Goal: Task Accomplishment & Management: Complete application form

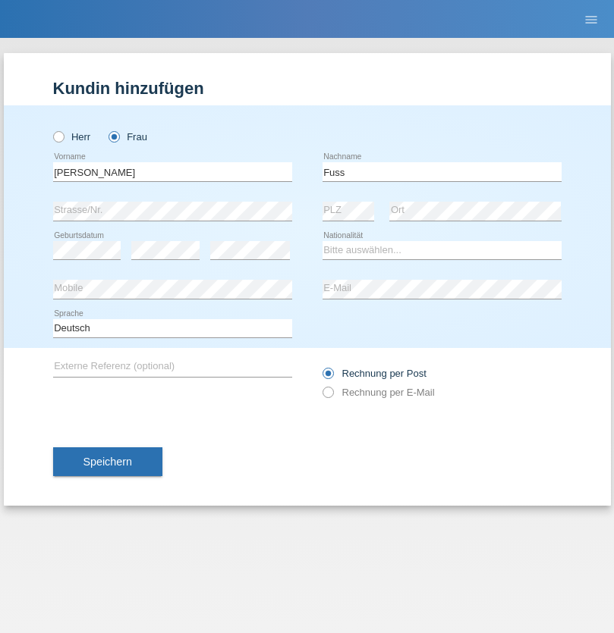
type input "Fuss"
select select "AL"
select select "C"
select select "07"
select select "06"
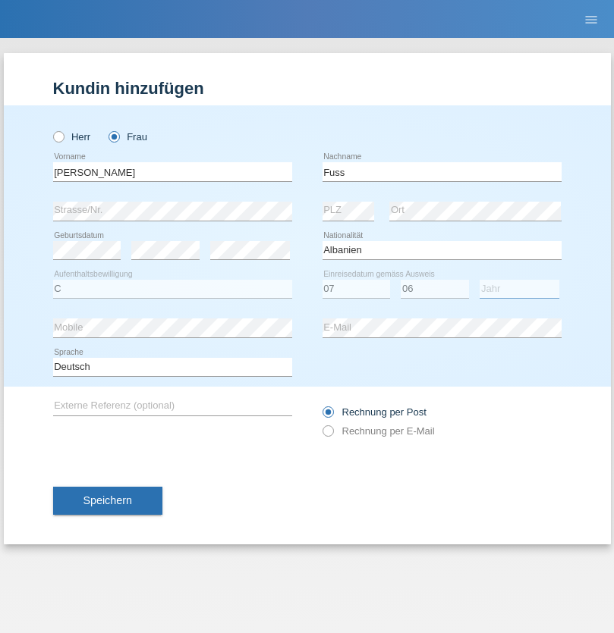
select select "1981"
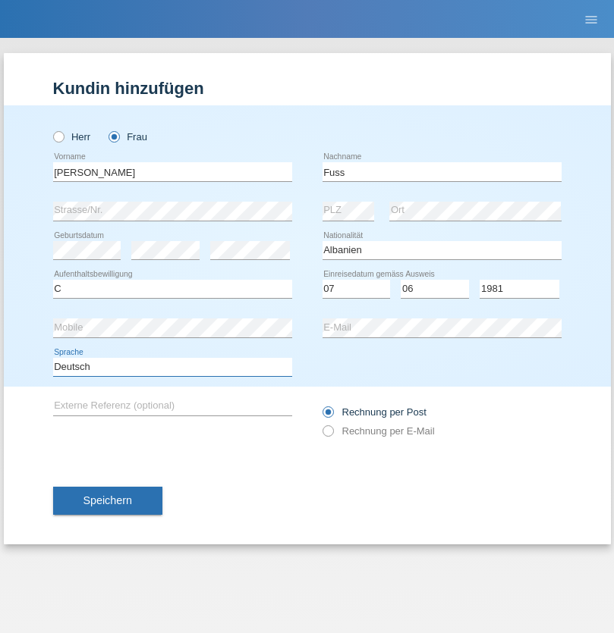
select select "en"
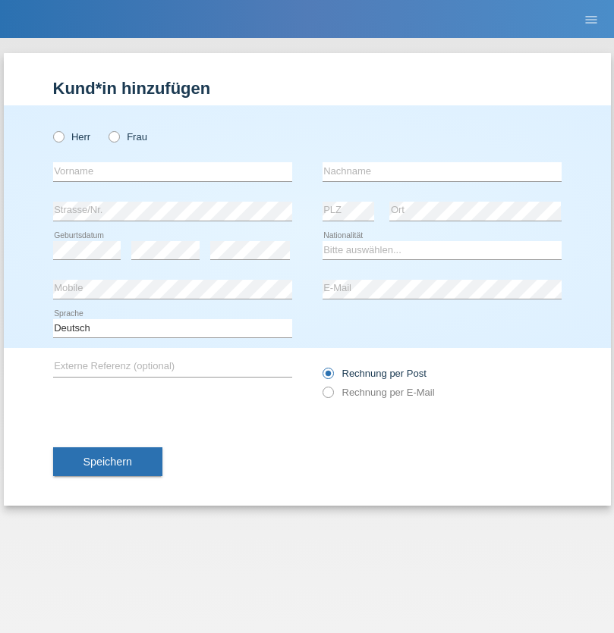
radio input "true"
click at [172, 171] on input "text" at bounding box center [172, 171] width 239 height 19
type input "[EMAIL_ADDRESS][DOMAIN_NAME]"
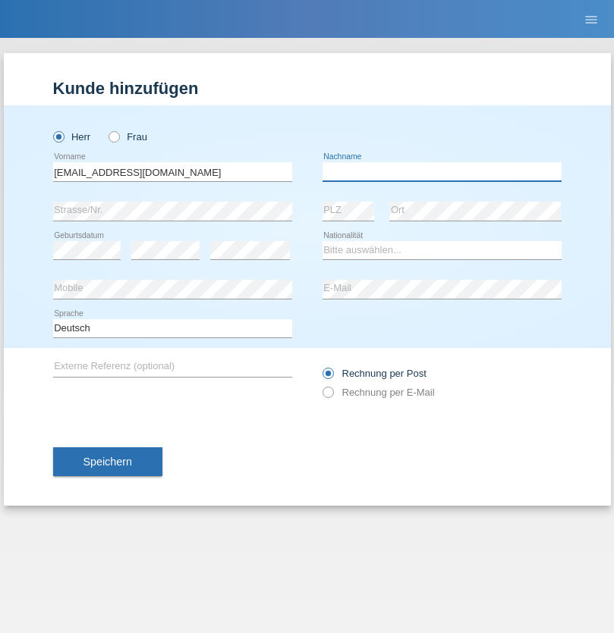
click at [442, 171] on input "text" at bounding box center [441, 171] width 239 height 19
type input "Li"
select select "TO"
select select "C"
select select "01"
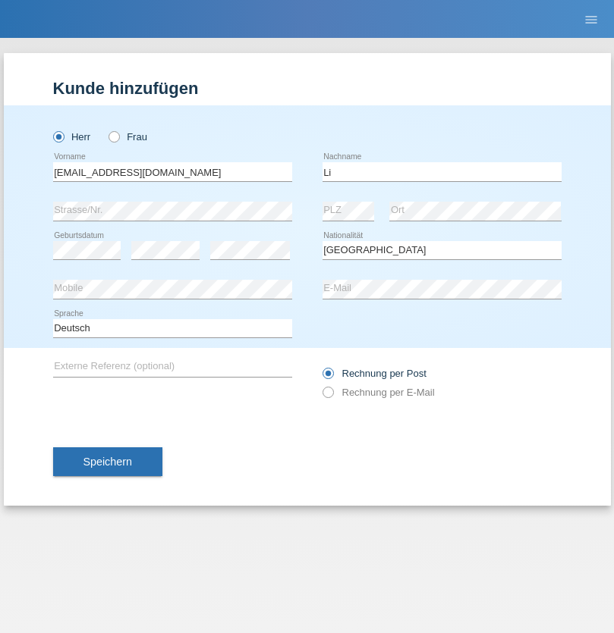
select select "01"
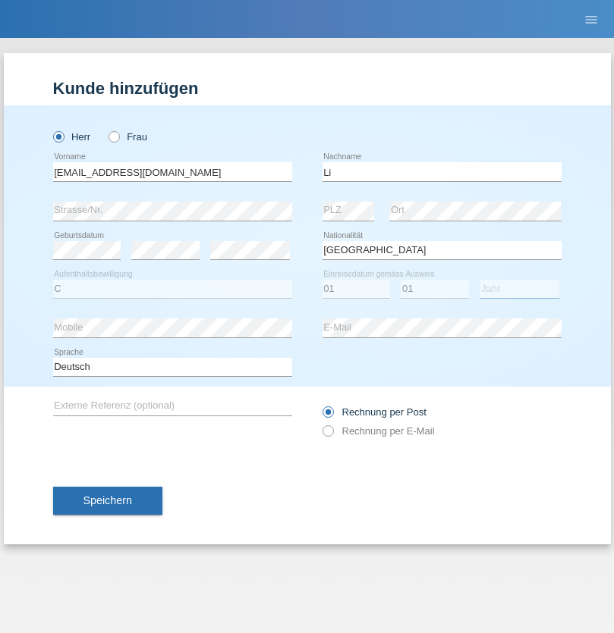
select select "1996"
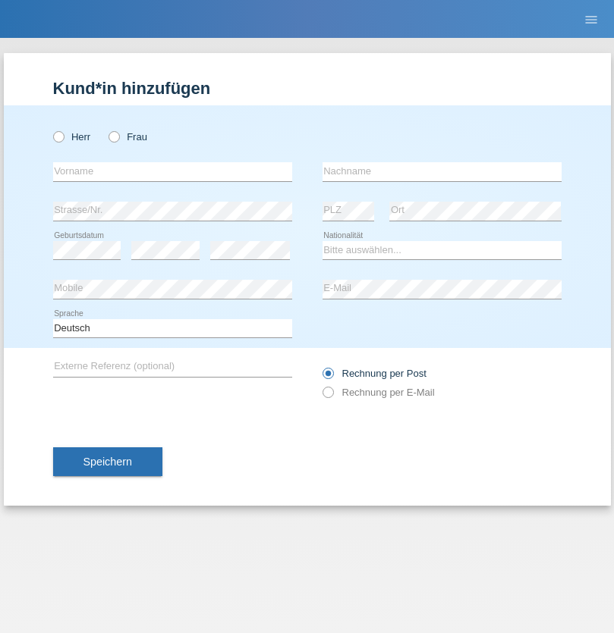
radio input "true"
click at [172, 171] on input "text" at bounding box center [172, 171] width 239 height 19
type input "Michel"
click at [442, 171] on input "text" at bounding box center [441, 171] width 239 height 19
type input "Farner"
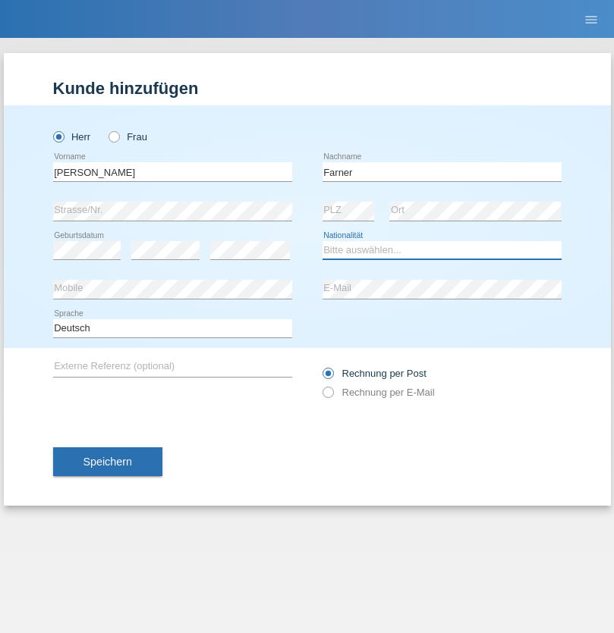
select select "CH"
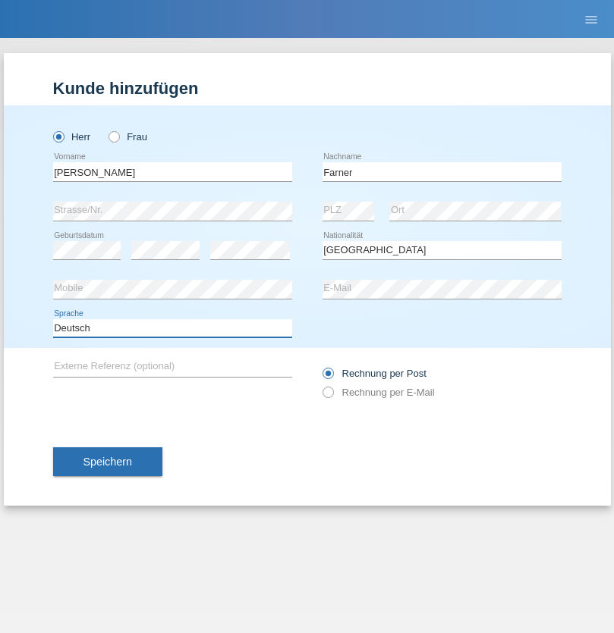
select select "en"
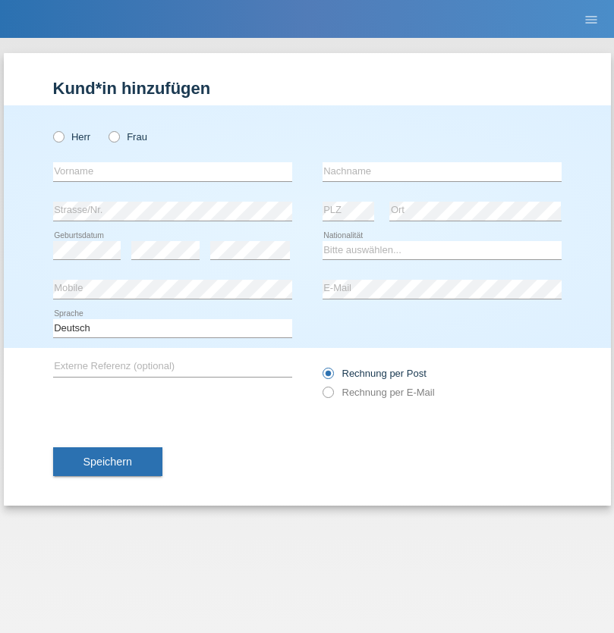
radio input "true"
select select "NL"
select select "C"
select select "01"
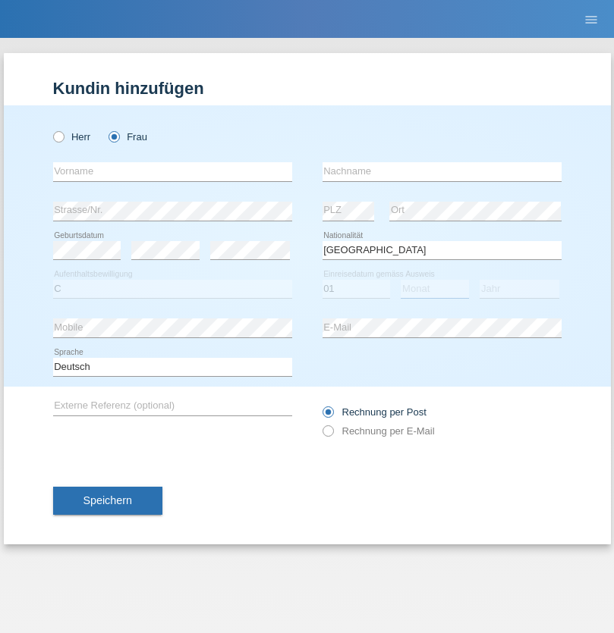
select select "01"
select select "2021"
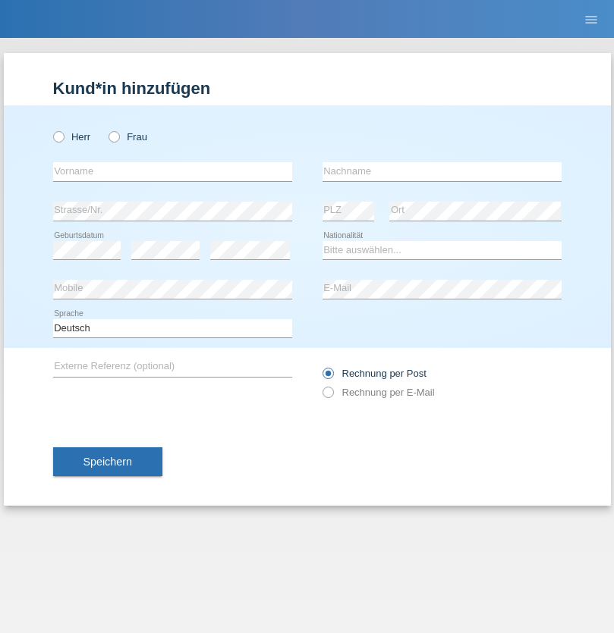
radio input "true"
click at [172, 171] on input "text" at bounding box center [172, 171] width 239 height 19
type input "David"
click at [442, 171] on input "text" at bounding box center [441, 171] width 239 height 19
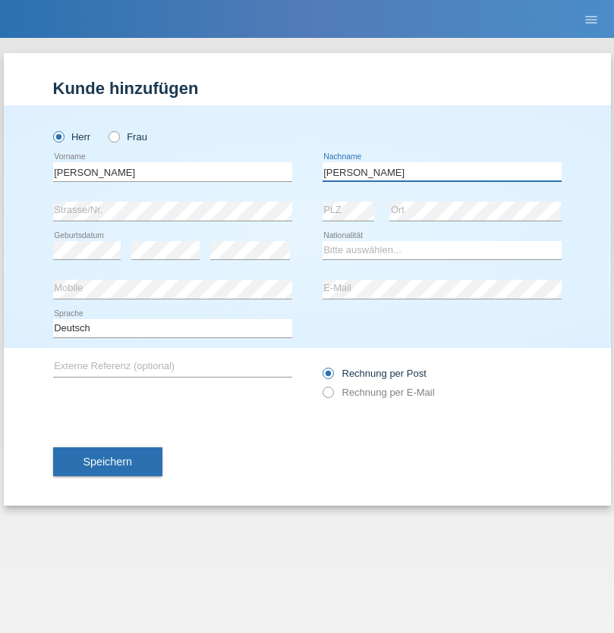
type input "Amaral"
select select "PT"
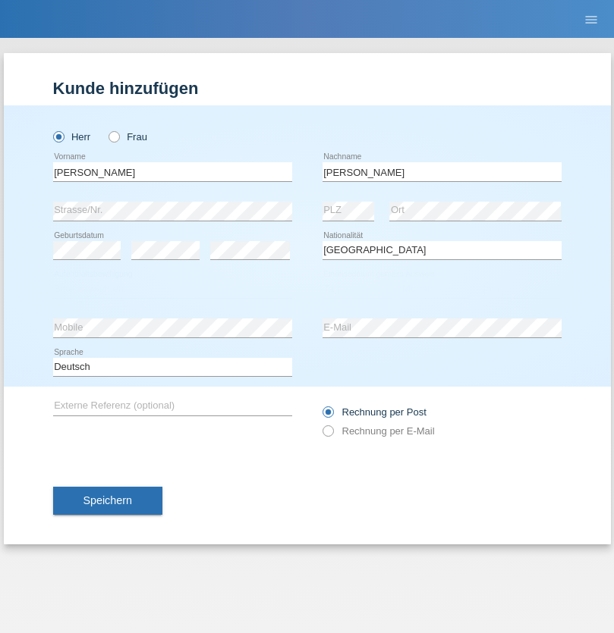
select select "C"
select select "06"
select select "07"
select select "2019"
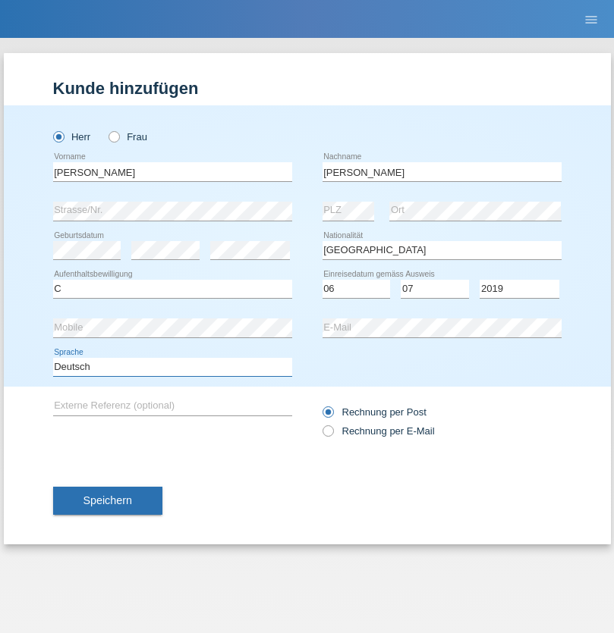
select select "en"
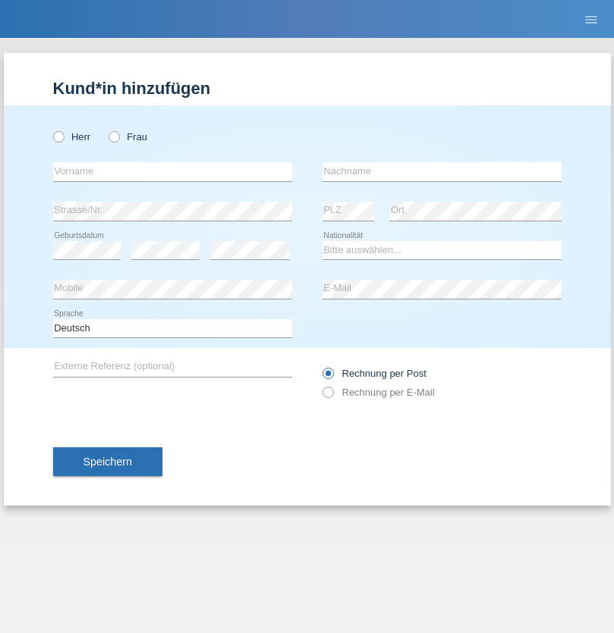
radio input "true"
click at [172, 171] on input "text" at bounding box center [172, 171] width 239 height 19
type input "[PERSON_NAME]"
click at [442, 171] on input "text" at bounding box center [441, 171] width 239 height 19
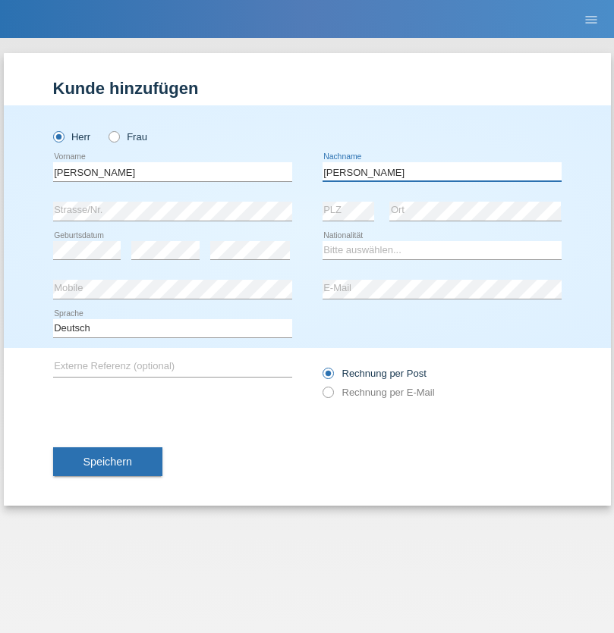
type input "[PERSON_NAME]"
select select "DE"
select select "C"
select select "05"
select select "04"
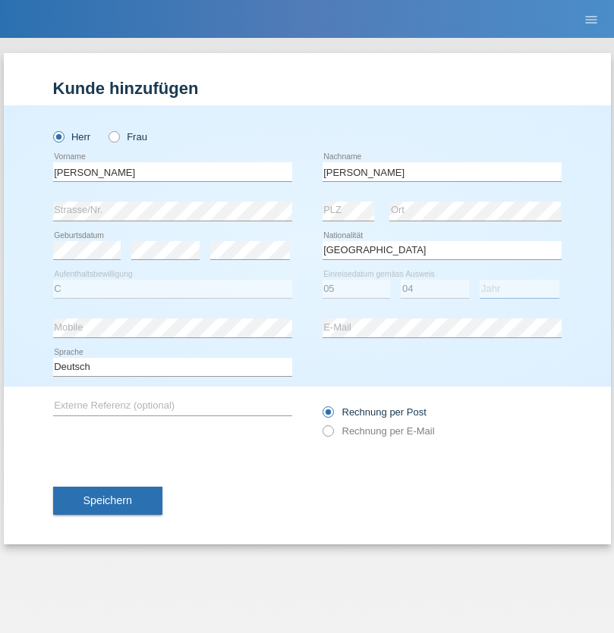
select select "2021"
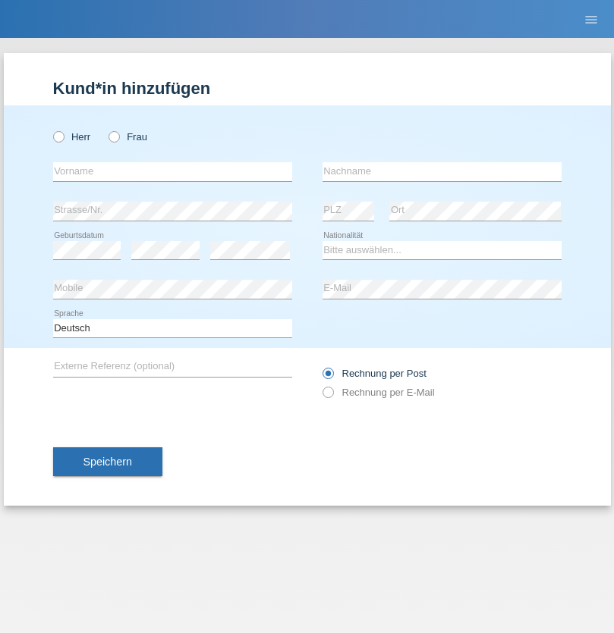
radio input "true"
click at [172, 171] on input "text" at bounding box center [172, 171] width 239 height 19
type input "[PERSON_NAME]"
click at [442, 171] on input "text" at bounding box center [441, 171] width 239 height 19
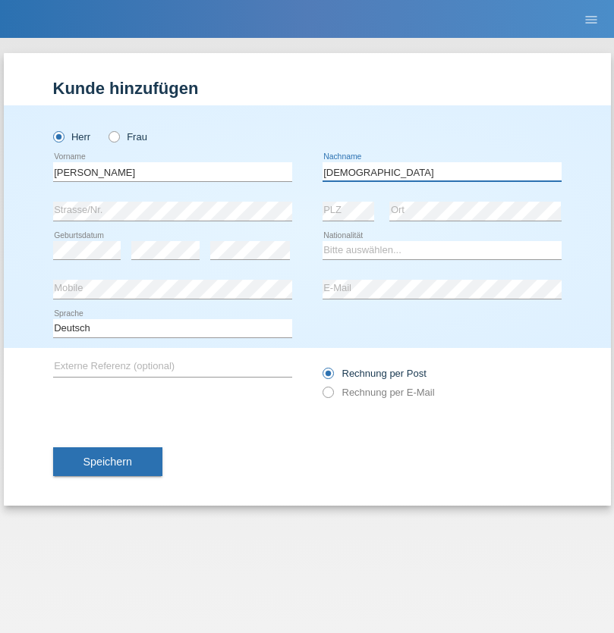
type input "Christian"
select select "CH"
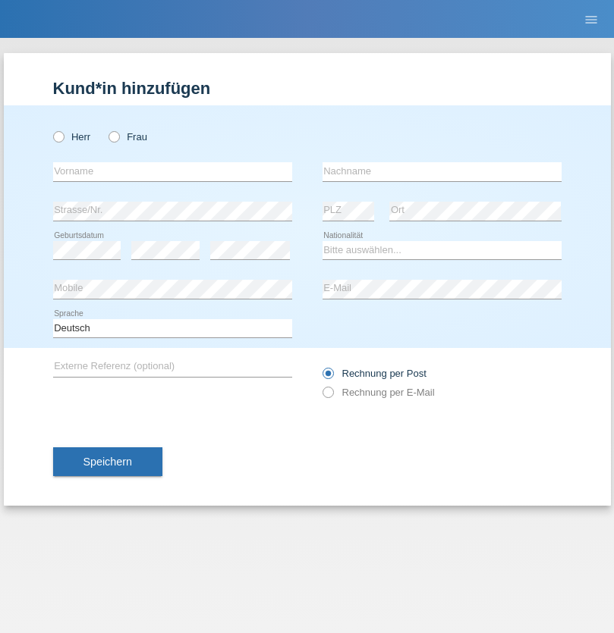
radio input "true"
click at [172, 171] on input "text" at bounding box center [172, 171] width 239 height 19
type input "agnertina"
click at [442, 171] on input "text" at bounding box center [441, 171] width 239 height 19
type input "noshaj"
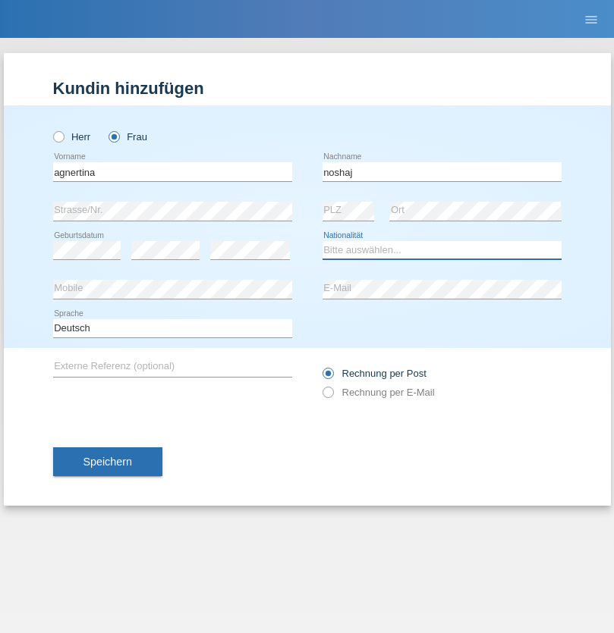
select select "NL"
select select "C"
select select "01"
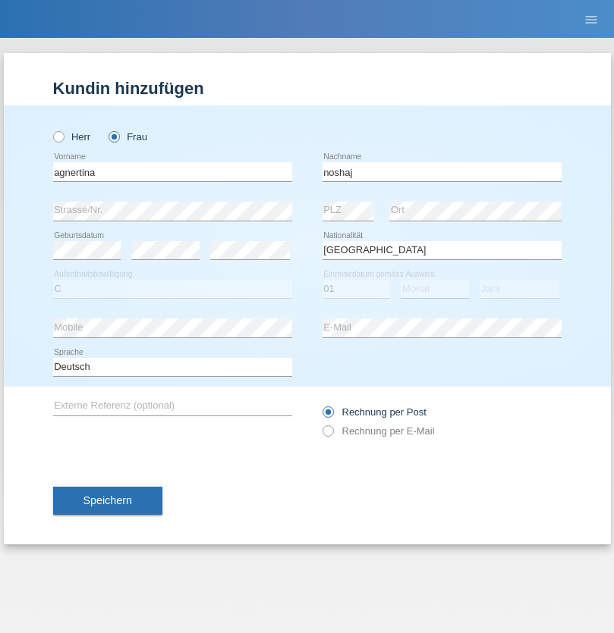
select select "08"
select select "2021"
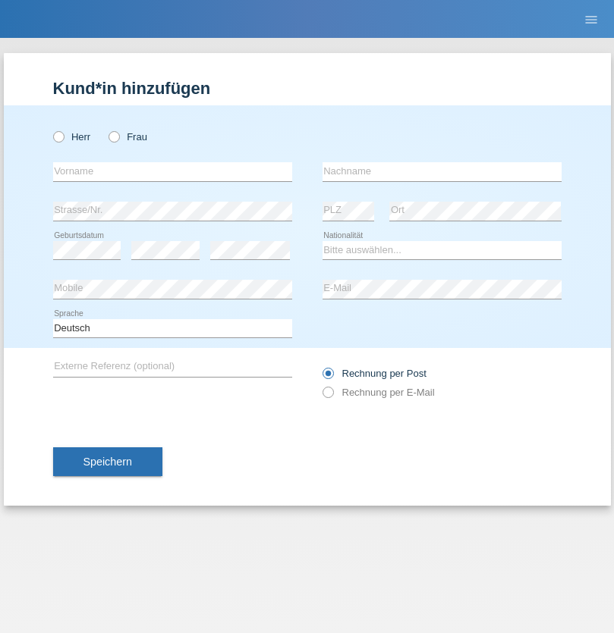
radio input "true"
click at [172, 171] on input "text" at bounding box center [172, 171] width 239 height 19
type input "Miguel"
click at [442, 171] on input "text" at bounding box center [441, 171] width 239 height 19
type input "Pinzo"
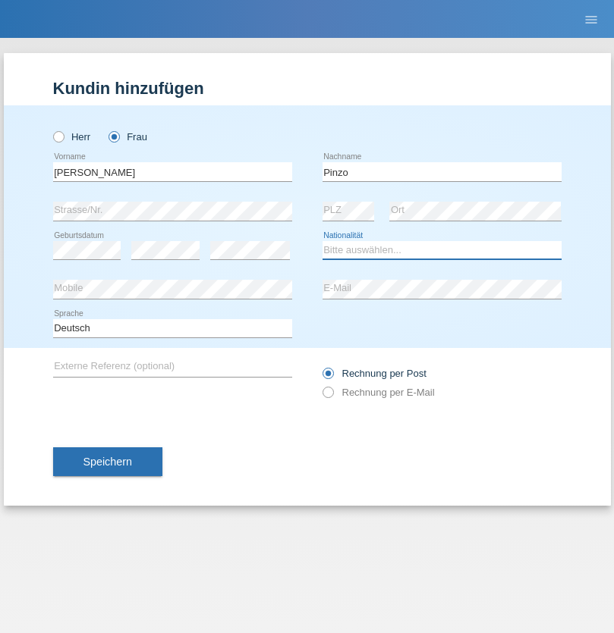
select select "CH"
radio input "true"
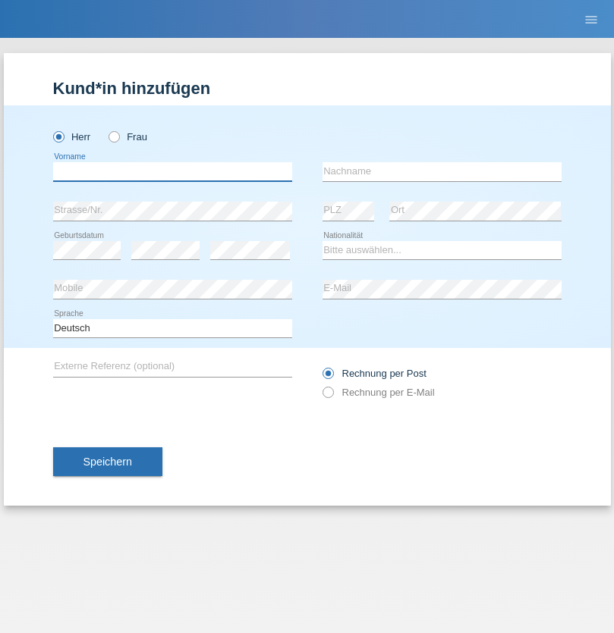
click at [172, 171] on input "text" at bounding box center [172, 171] width 239 height 19
type input "ali"
click at [442, 171] on input "text" at bounding box center [441, 171] width 239 height 19
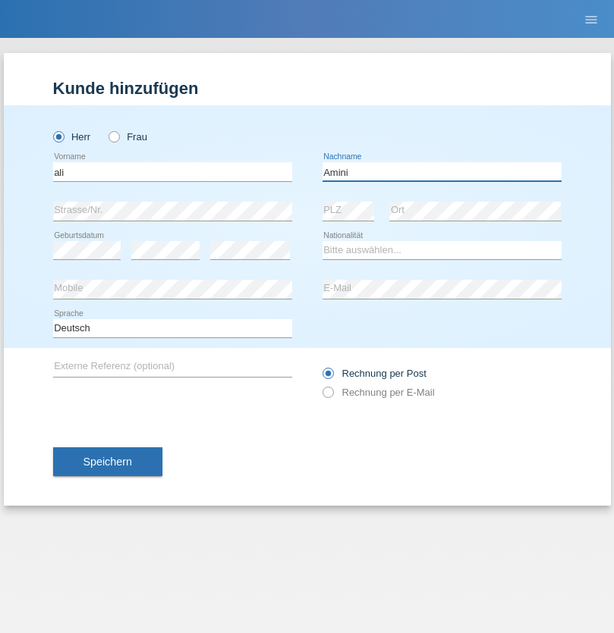
type input "Amini"
select select "AF"
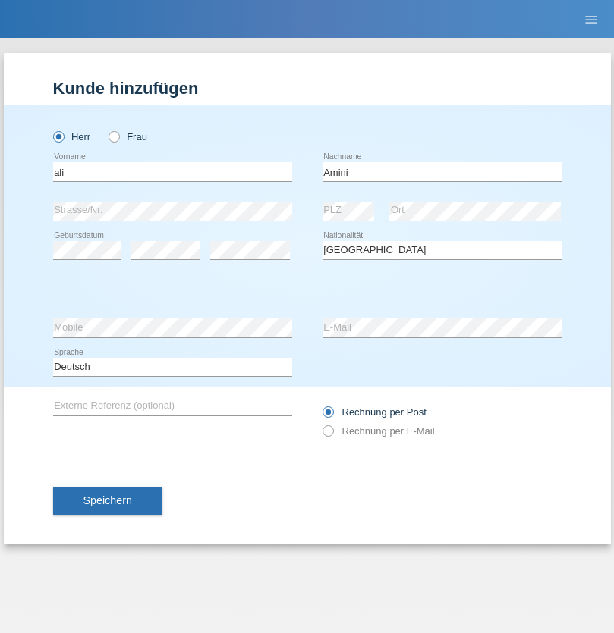
select select "C"
select select "18"
select select "08"
select select "2015"
